Goal: Navigation & Orientation: Find specific page/section

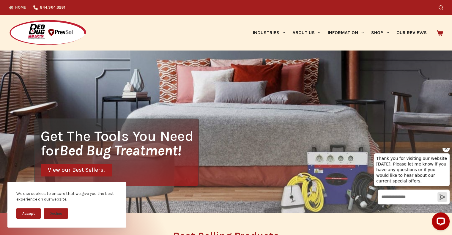
click at [29, 215] on button "Accept" at bounding box center [28, 213] width 24 height 10
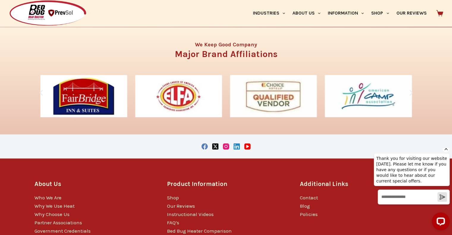
scroll to position [1020, 0]
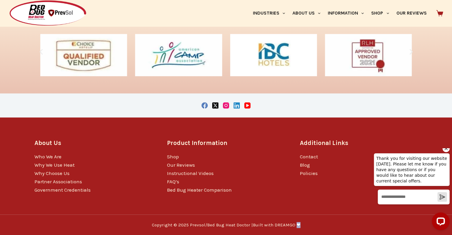
drag, startPoint x: 304, startPoint y: 226, endPoint x: 294, endPoint y: 226, distance: 10.4
click at [294, 226] on div "Copyright © 2025 Prevsol/Bed Bug Heat Doctor | Built with DREAMGO ❤" at bounding box center [225, 225] width 383 height 6
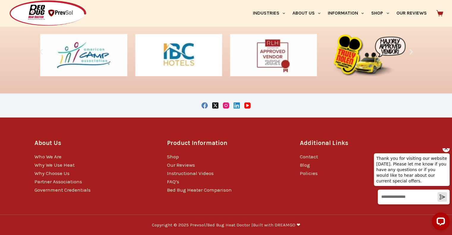
drag, startPoint x: 288, startPoint y: 224, endPoint x: 272, endPoint y: 164, distance: 61.9
click at [272, 164] on li "Our Reviews" at bounding box center [226, 164] width 118 height 8
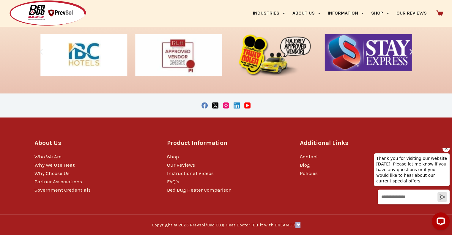
drag, startPoint x: 302, startPoint y: 222, endPoint x: 292, endPoint y: 224, distance: 9.5
click at [292, 224] on div "Copyright © 2025 Prevsol/Bed Bug Heat Doctor | Built with DREAMGO ❤" at bounding box center [225, 225] width 383 height 6
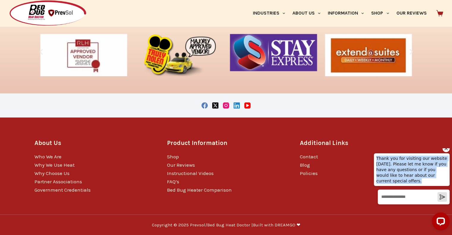
drag, startPoint x: 451, startPoint y: 206, endPoint x: 456, endPoint y: 125, distance: 80.9
click html "Thank you for visiting our website [DATE]. Please let me know if you have any q…"
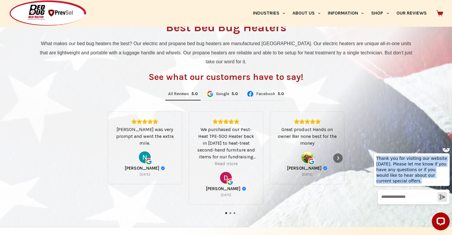
scroll to position [0, 0]
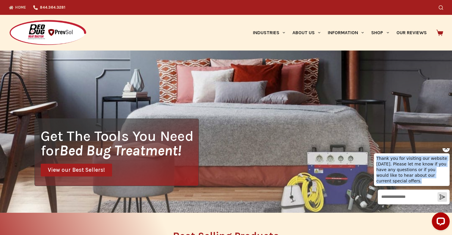
click at [444, 152] on icon "Hide greeting" at bounding box center [445, 148] width 7 height 7
